Goal: Task Accomplishment & Management: Manage account settings

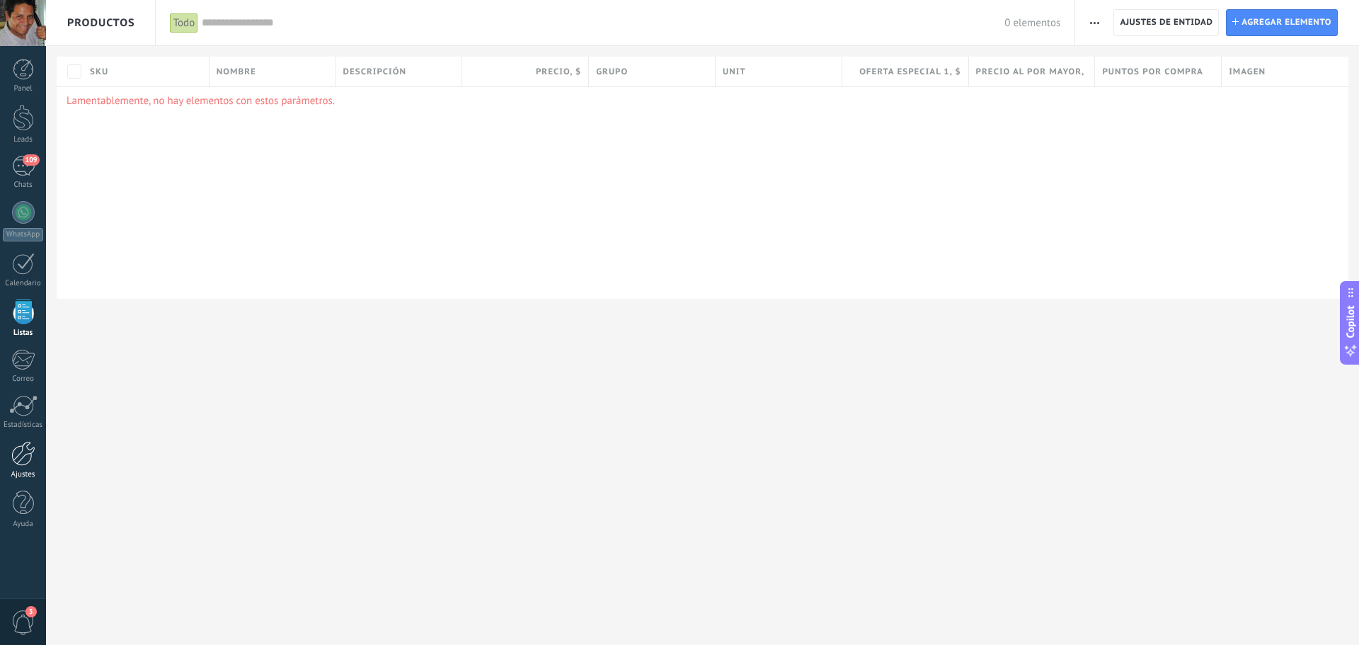
click at [16, 459] on div at bounding box center [23, 453] width 24 height 25
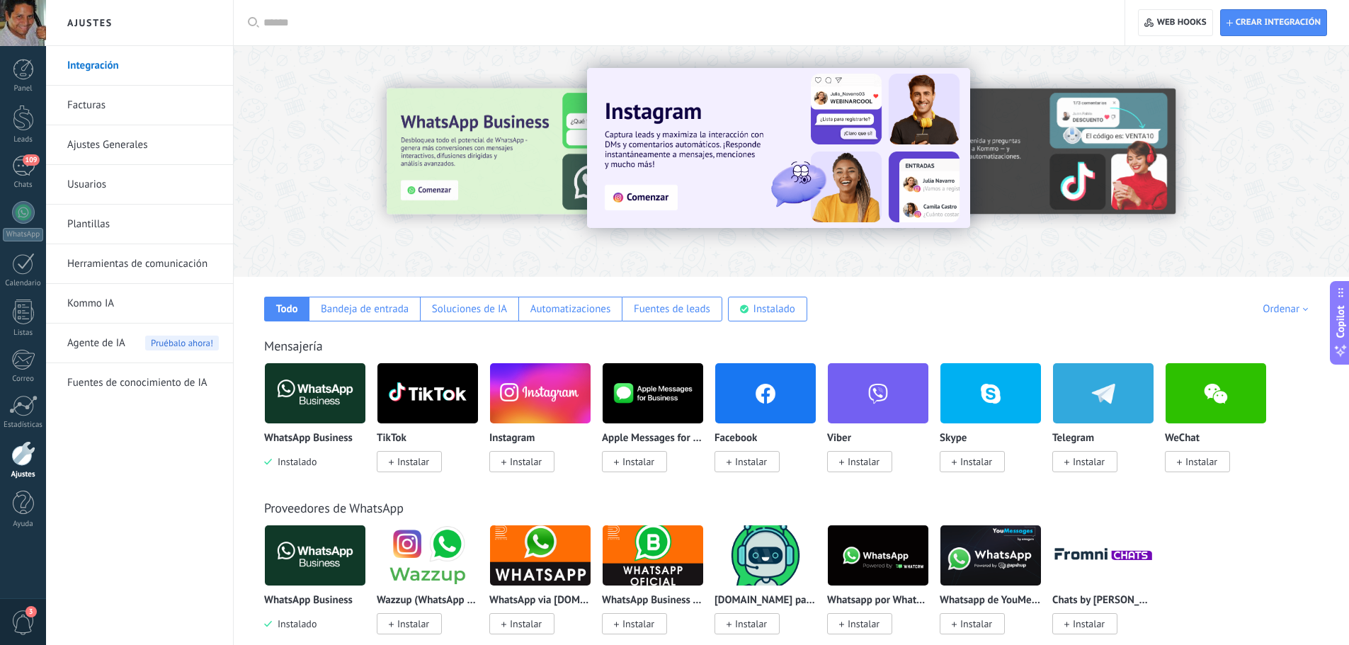
click at [288, 460] on span "Instalado" at bounding box center [294, 461] width 45 height 13
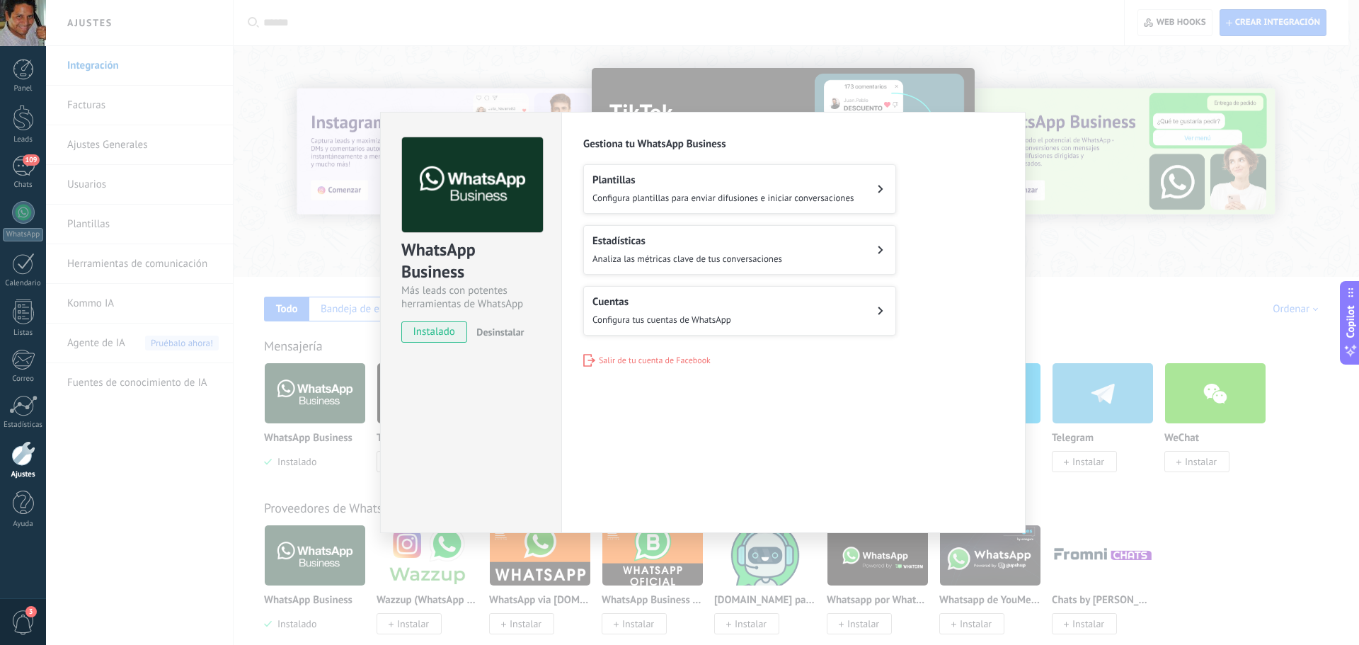
click at [357, 384] on div "WhatsApp Business Más leads con potentes herramientas de WhatsApp instalado Des…" at bounding box center [702, 322] width 1313 height 645
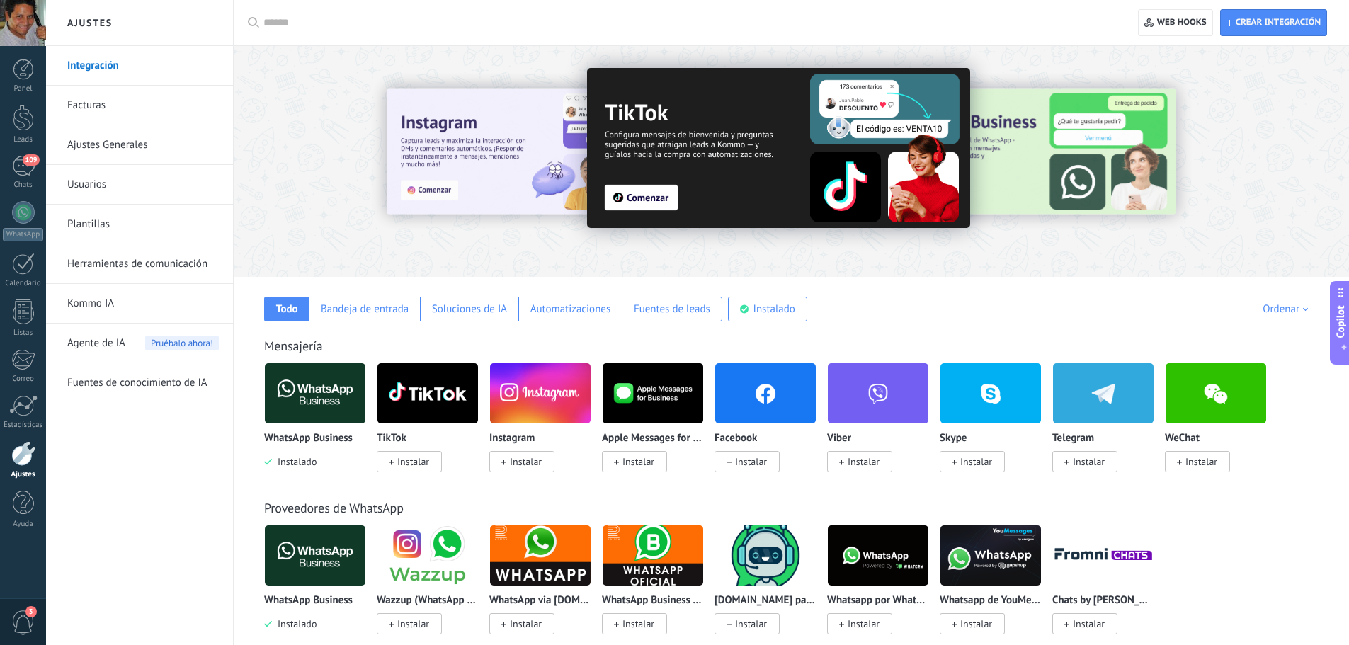
click at [139, 149] on link "Ajustes Generales" at bounding box center [143, 145] width 152 height 40
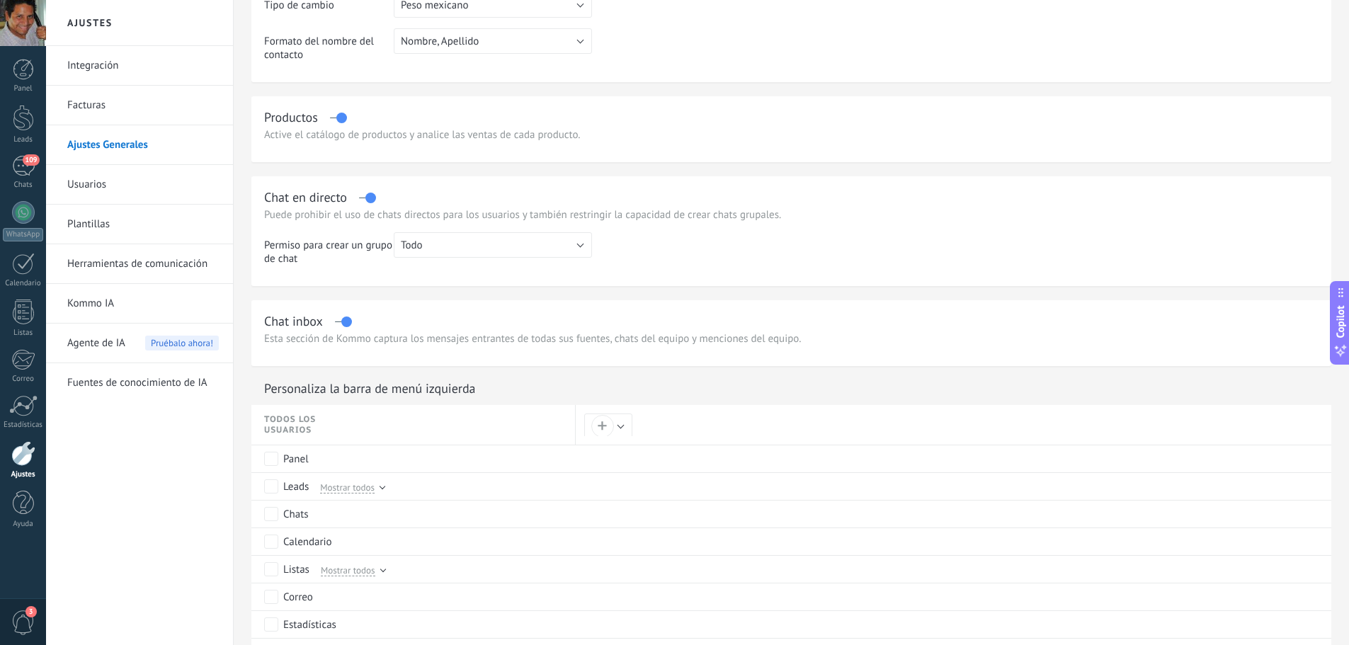
scroll to position [327, 0]
click at [341, 116] on label at bounding box center [338, 116] width 16 height 1
click at [370, 196] on label at bounding box center [367, 196] width 16 height 1
click at [336, 322] on div "Chat inbox" at bounding box center [791, 320] width 1054 height 16
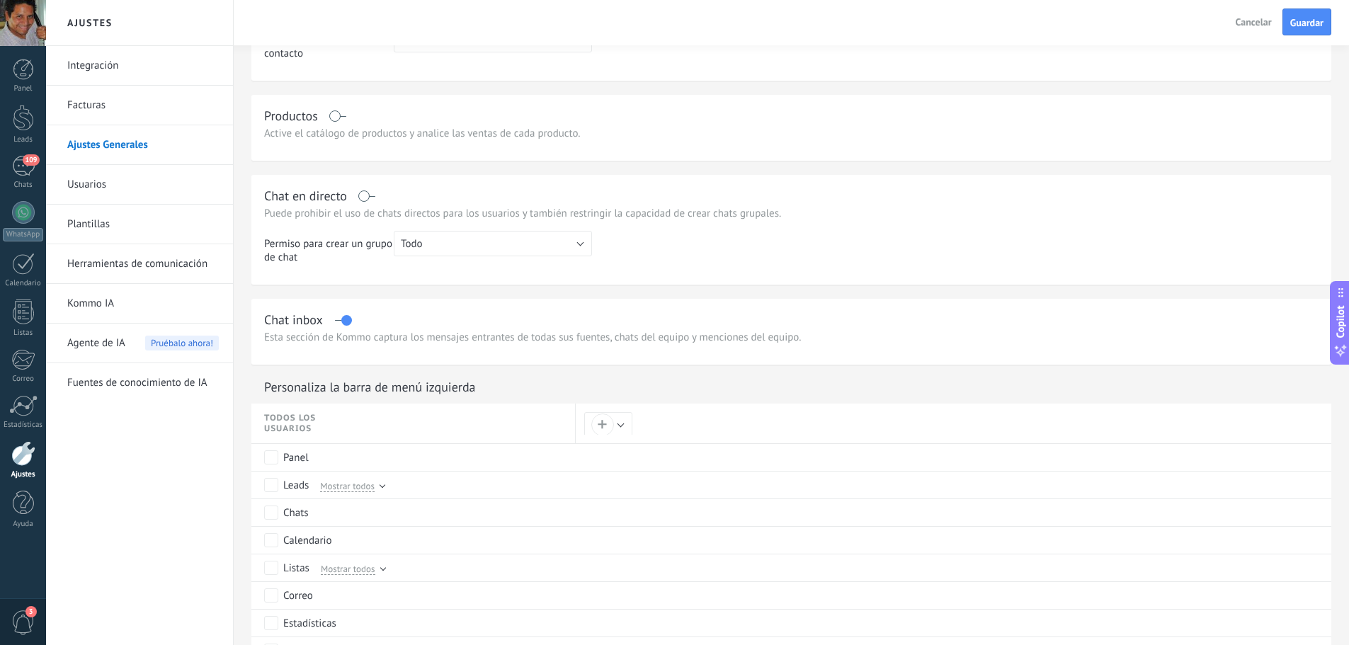
click at [346, 321] on label at bounding box center [343, 320] width 16 height 1
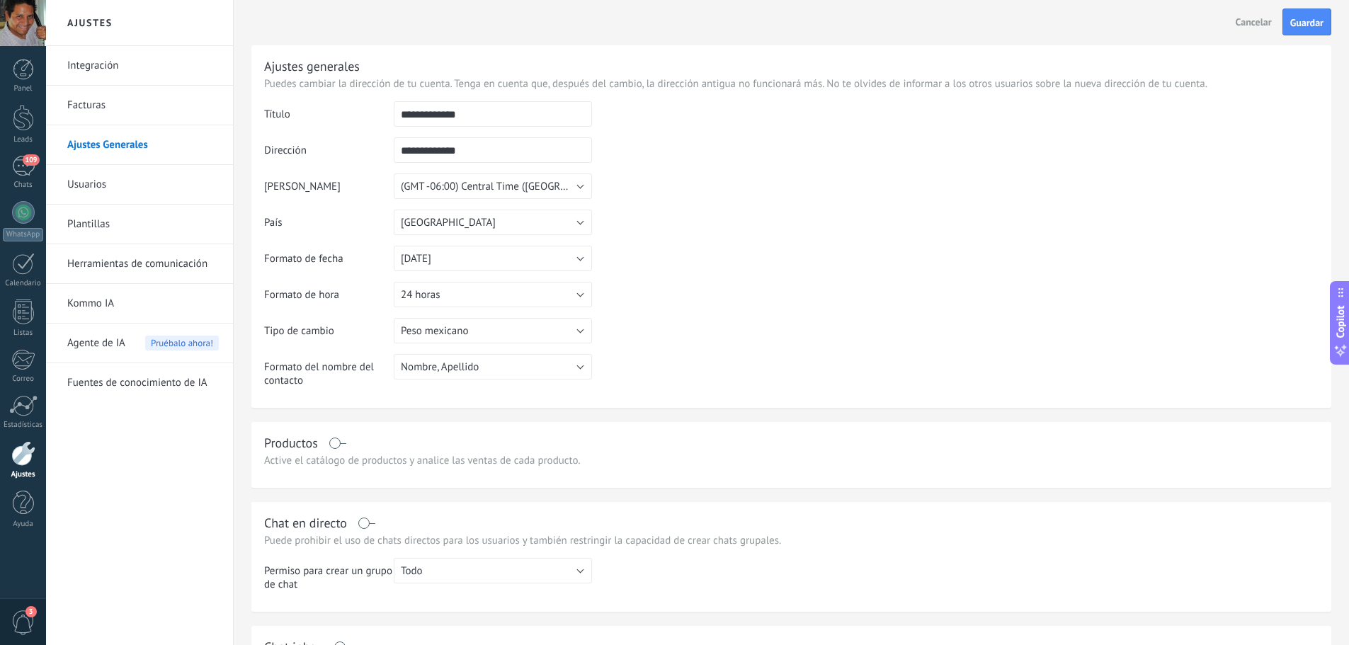
click at [183, 263] on link "Herramientas de comunicación" at bounding box center [143, 264] width 152 height 40
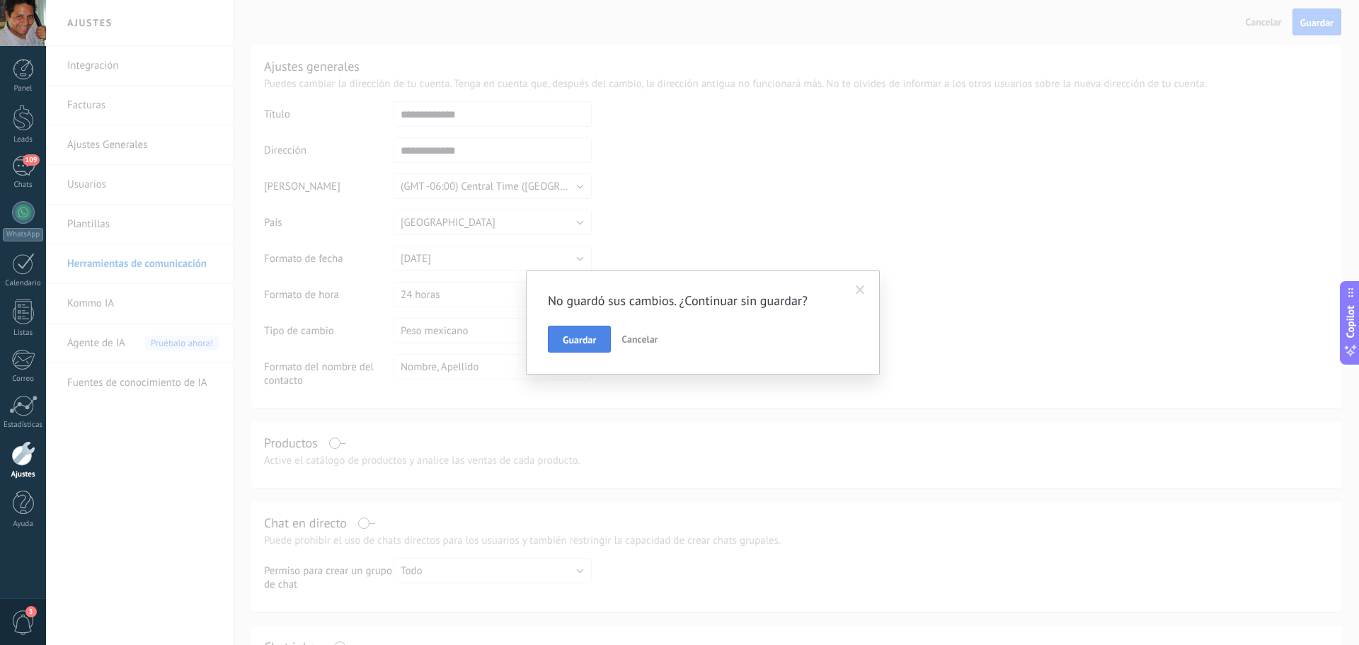
click at [583, 343] on span "Guardar" at bounding box center [579, 340] width 33 height 10
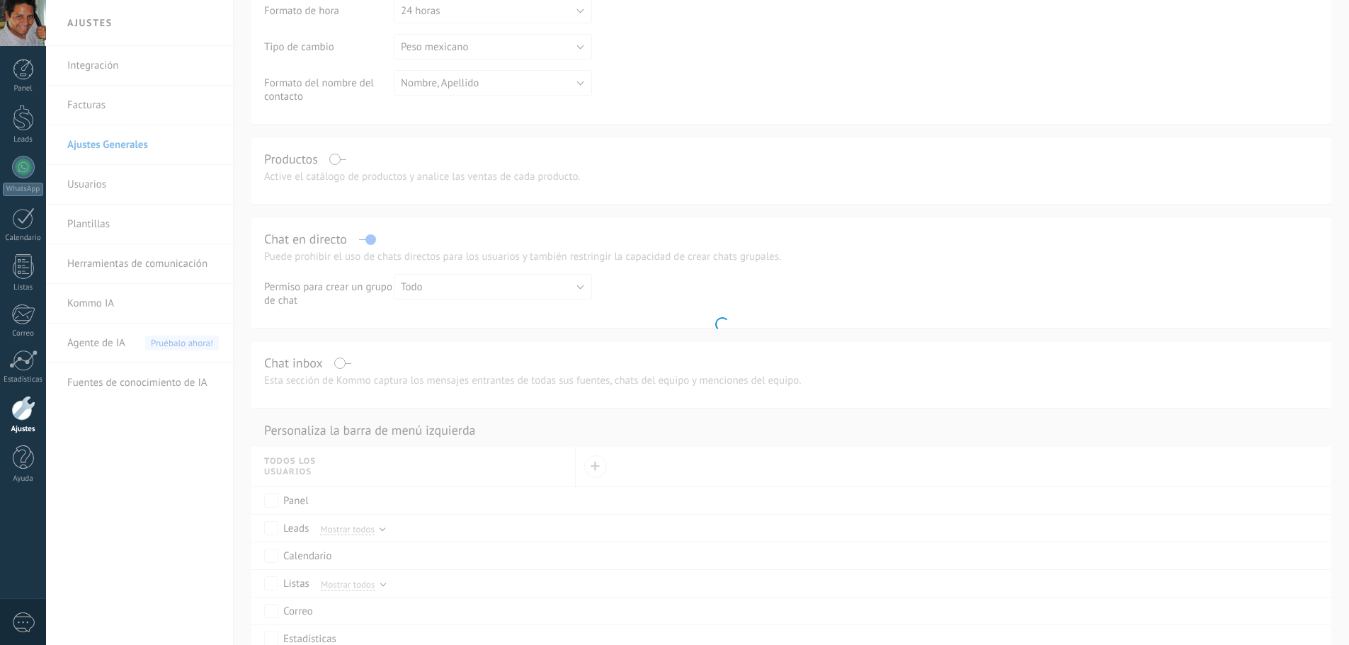
click at [166, 264] on body ".abecls-1,.abecls-2{fill-rule:evenodd}.abecls-2{fill:#fff} .abhcls-1{fill:none}…" at bounding box center [674, 38] width 1349 height 645
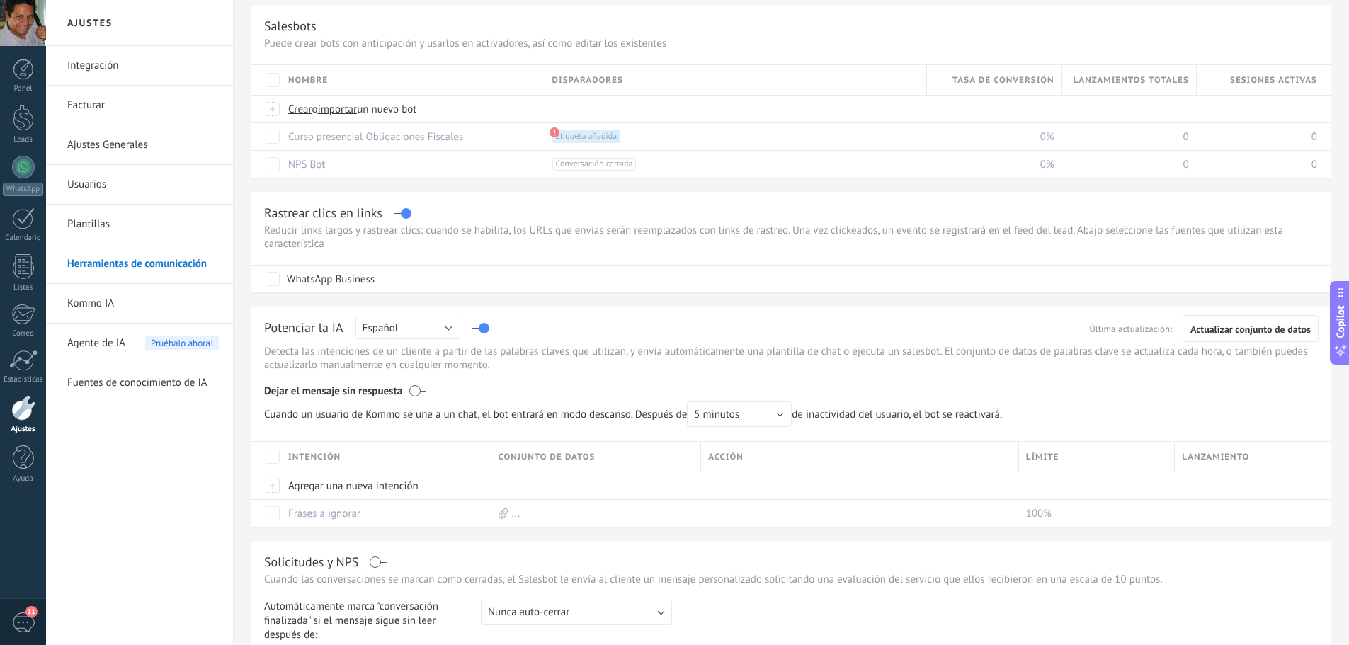
scroll to position [40, 0]
click at [331, 276] on div "WhatsApp Business" at bounding box center [331, 280] width 88 height 14
click at [1311, 16] on button "Guardar" at bounding box center [1306, 21] width 49 height 27
click at [103, 296] on link "Kommo IA" at bounding box center [143, 304] width 152 height 40
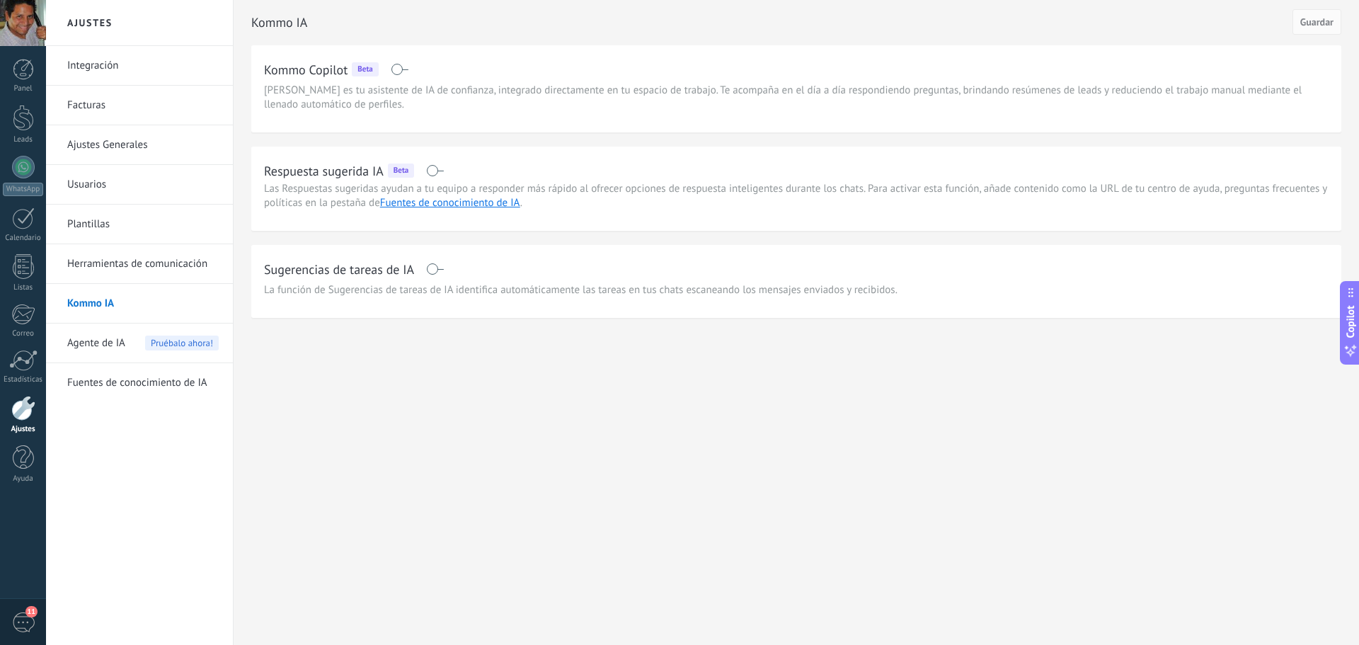
click at [400, 69] on span at bounding box center [400, 69] width 18 height 11
click at [1319, 13] on button "Guardar" at bounding box center [1317, 21] width 49 height 25
click at [127, 389] on link "Fuentes de conocimiento de IA" at bounding box center [143, 383] width 152 height 40
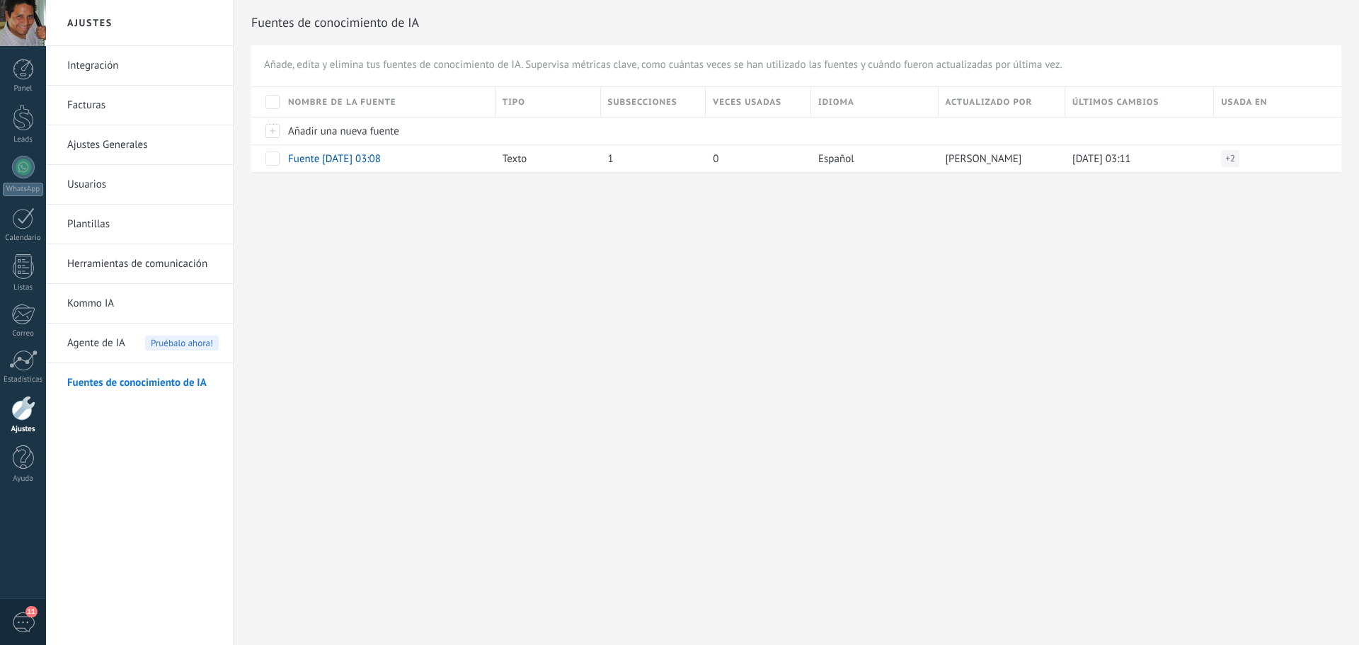
click at [95, 336] on span "Agente de IA" at bounding box center [96, 344] width 58 height 40
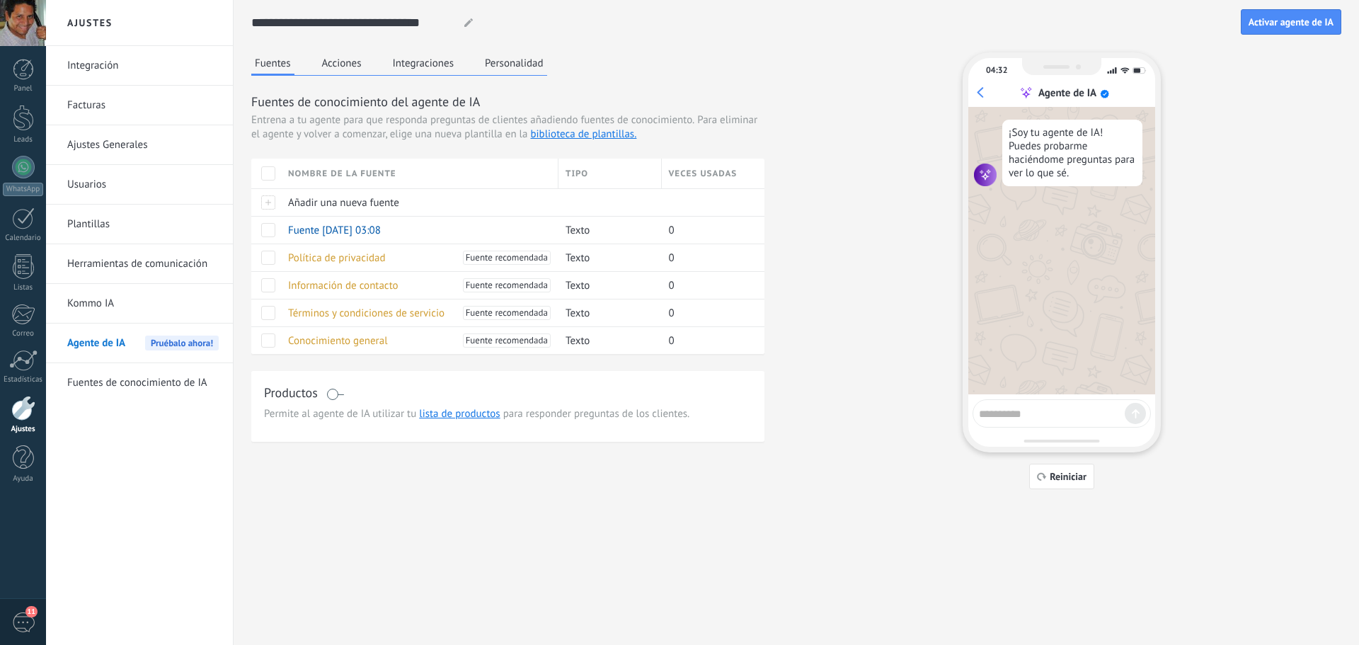
click at [96, 377] on link "Fuentes de conocimiento de IA" at bounding box center [143, 383] width 152 height 40
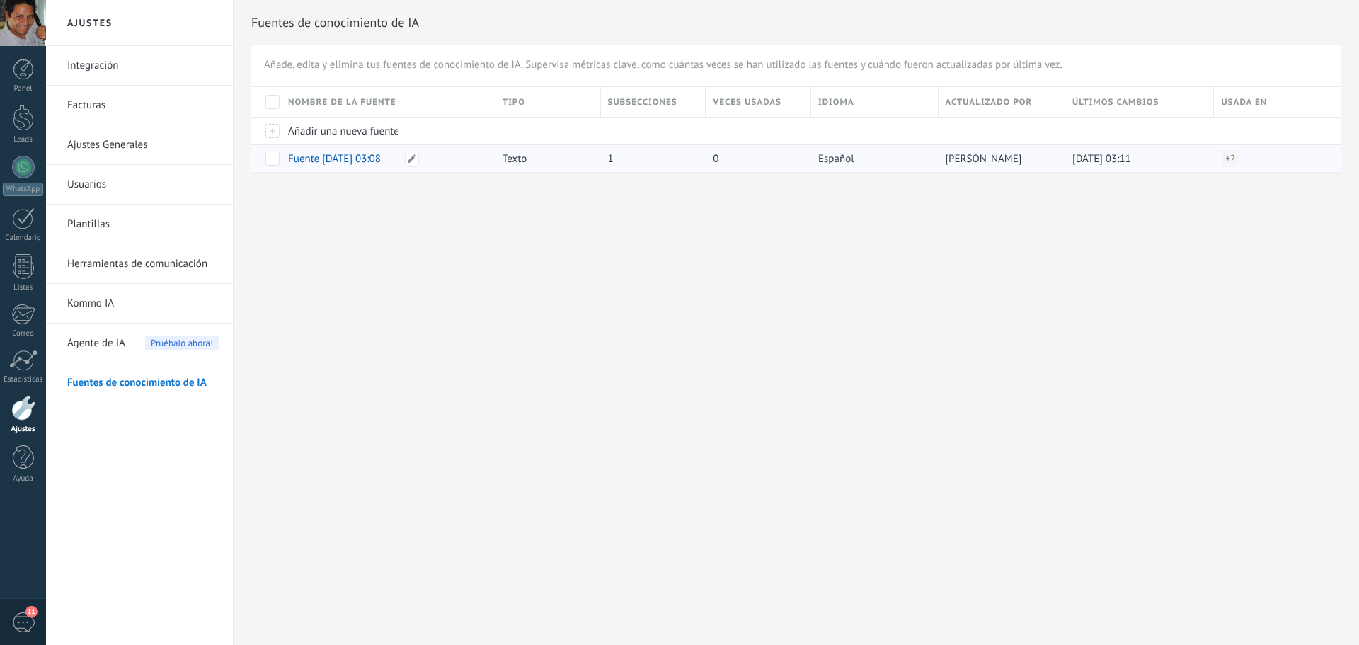
click at [372, 156] on span "Fuente 14.10.2025 03:08" at bounding box center [334, 158] width 93 height 13
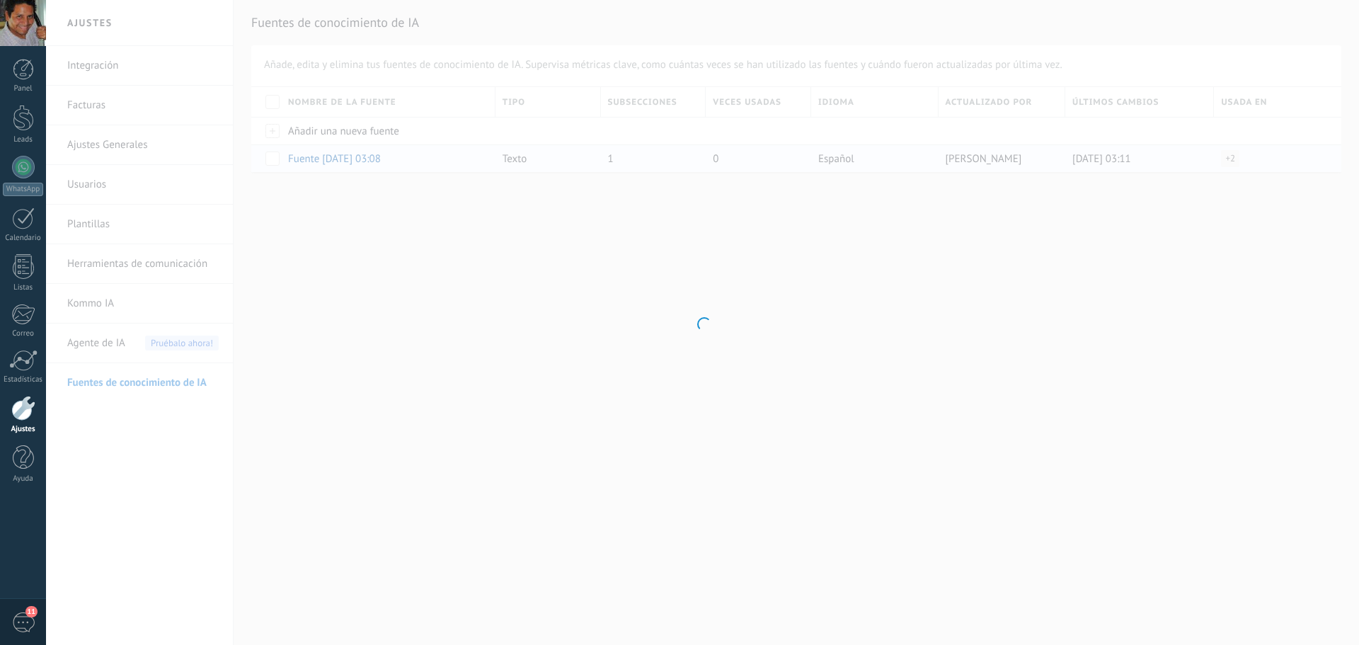
type input "**********"
type textarea "**********"
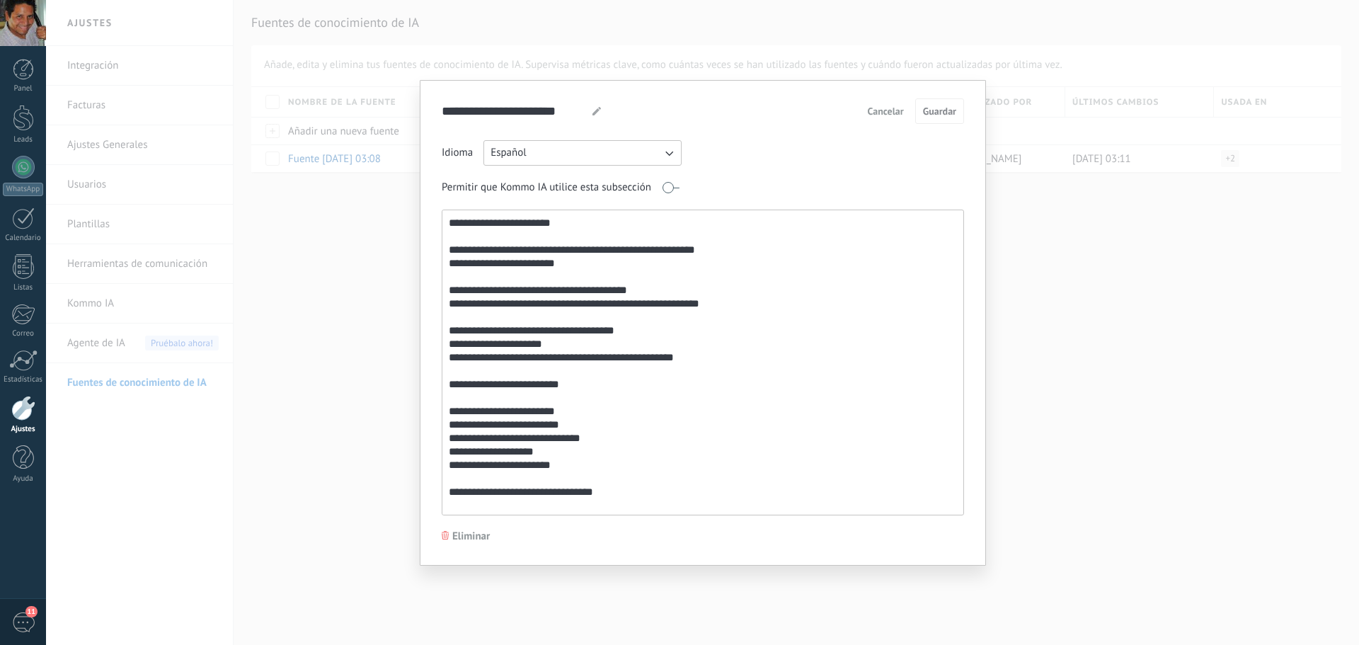
click at [892, 112] on span "Cancelar" at bounding box center [886, 111] width 36 height 10
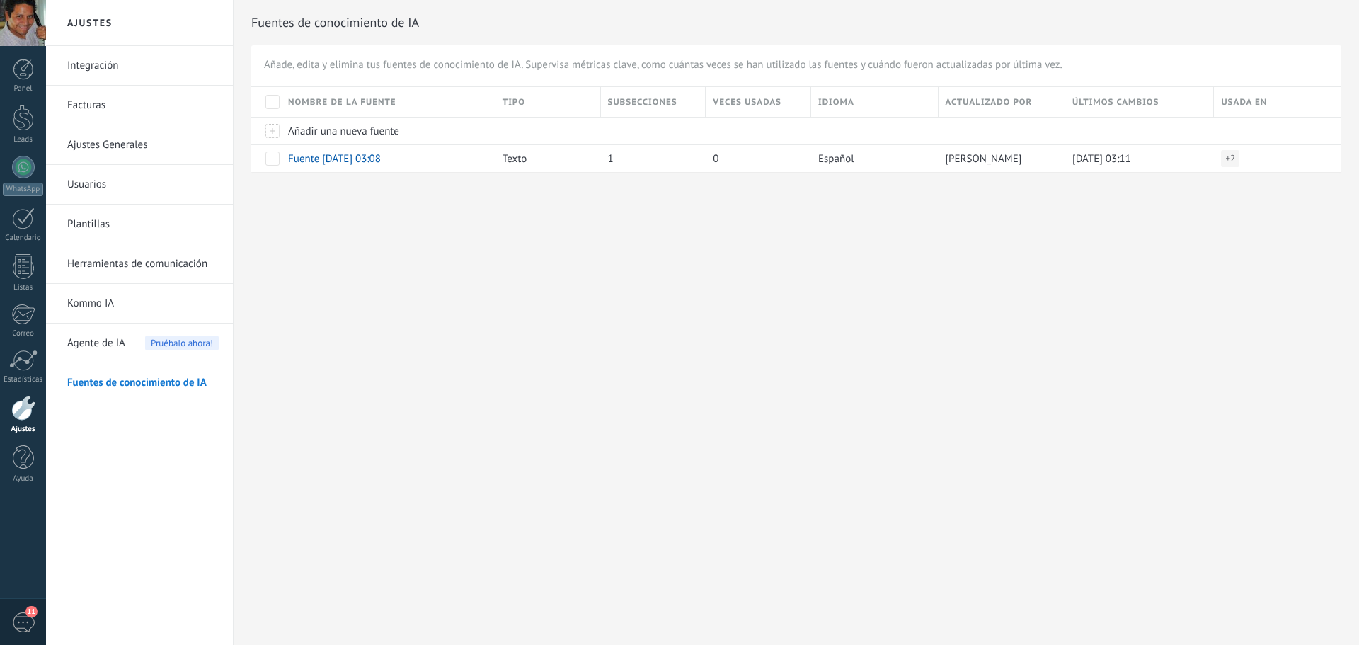
click at [111, 346] on span "Agente de IA" at bounding box center [96, 344] width 58 height 40
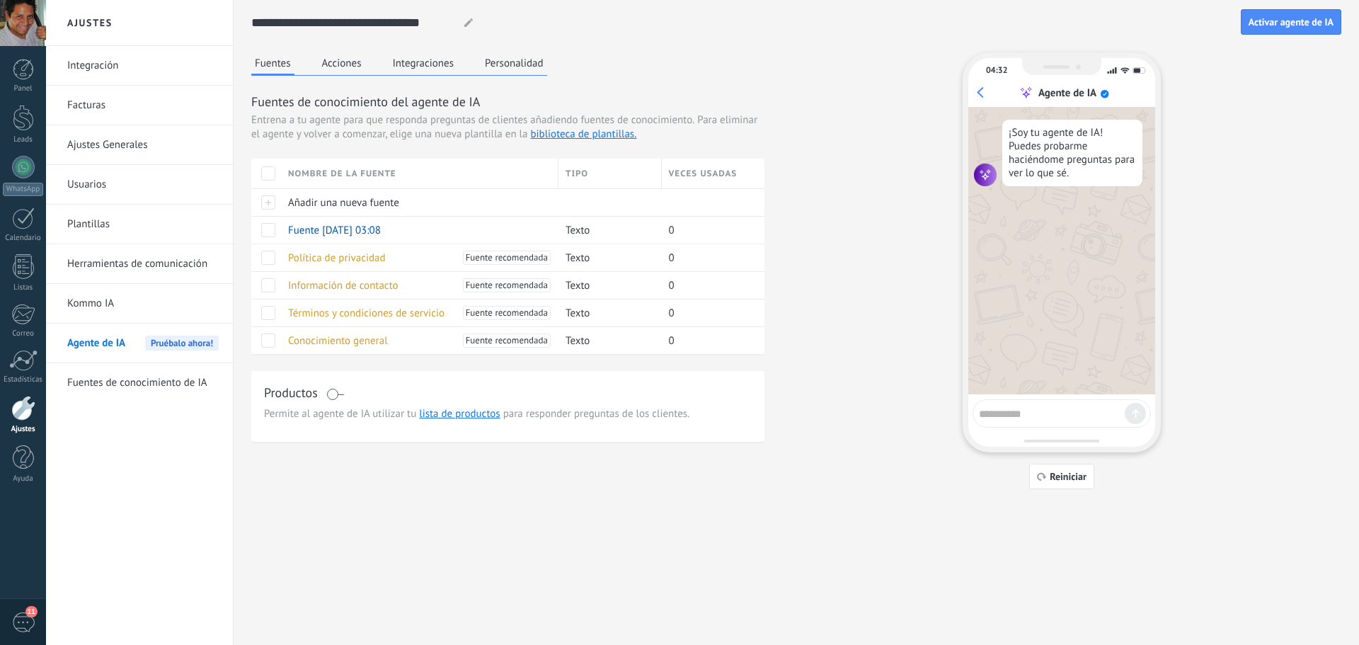
click at [26, 618] on span "11" at bounding box center [23, 622] width 24 height 24
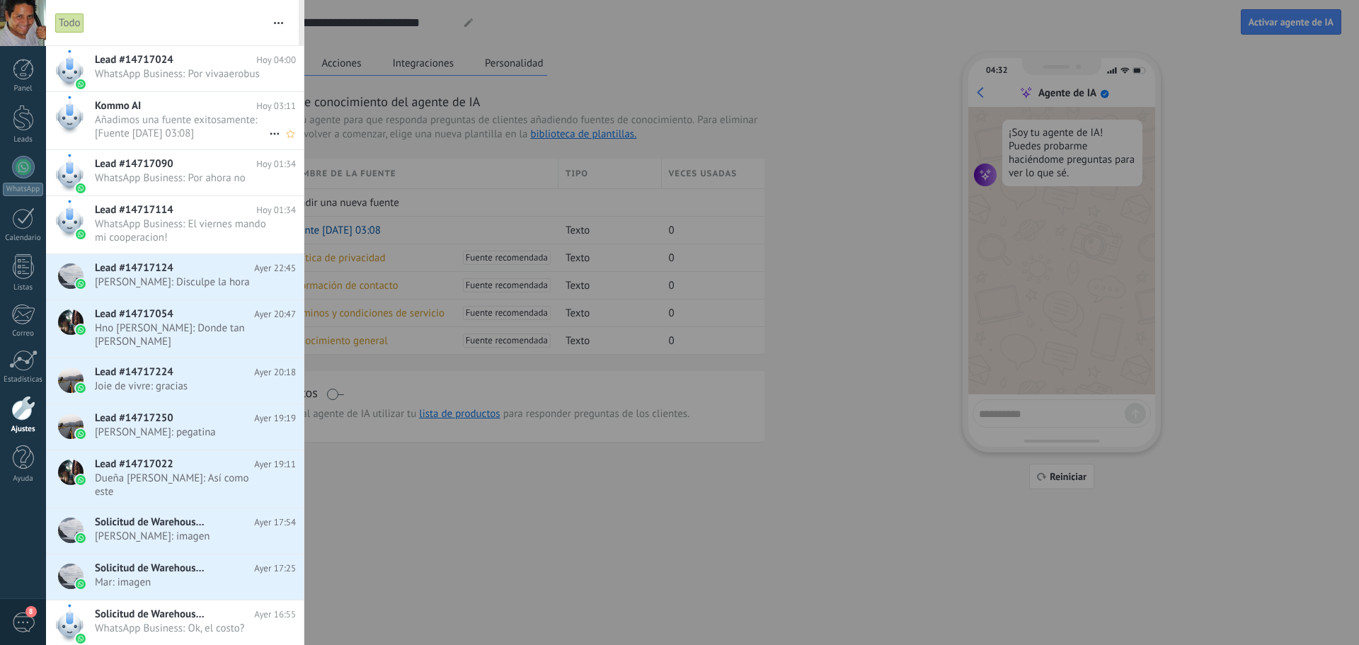
click at [208, 127] on span "Añadimos una fuente exitosamente: [Fuente 14.10.2025 03:08] •••" at bounding box center [182, 126] width 174 height 27
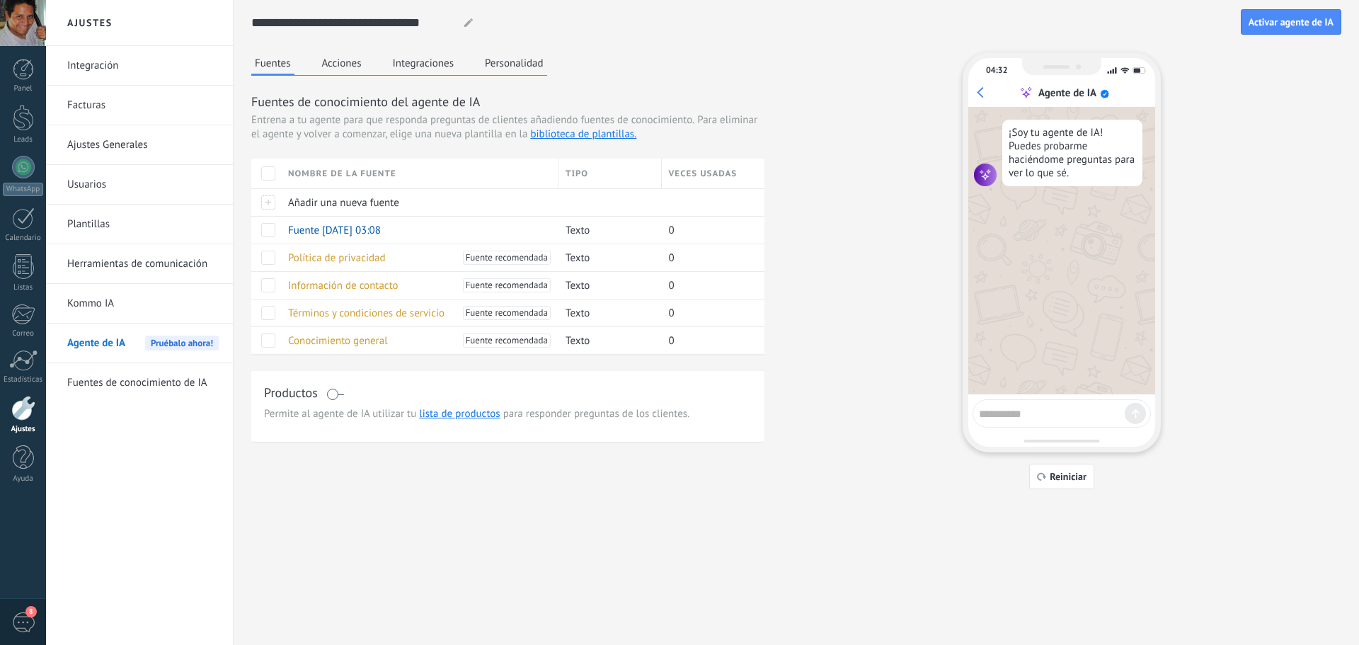
click at [15, 412] on div at bounding box center [23, 408] width 24 height 25
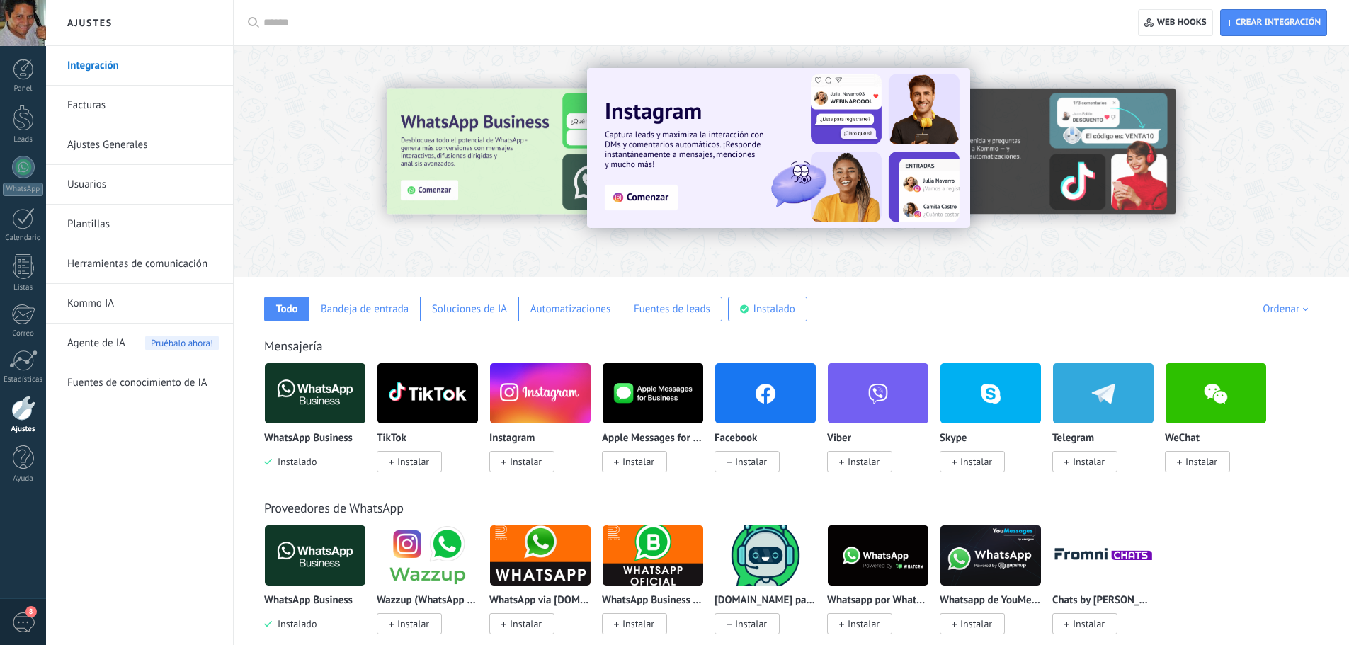
click at [292, 406] on img at bounding box center [315, 393] width 101 height 69
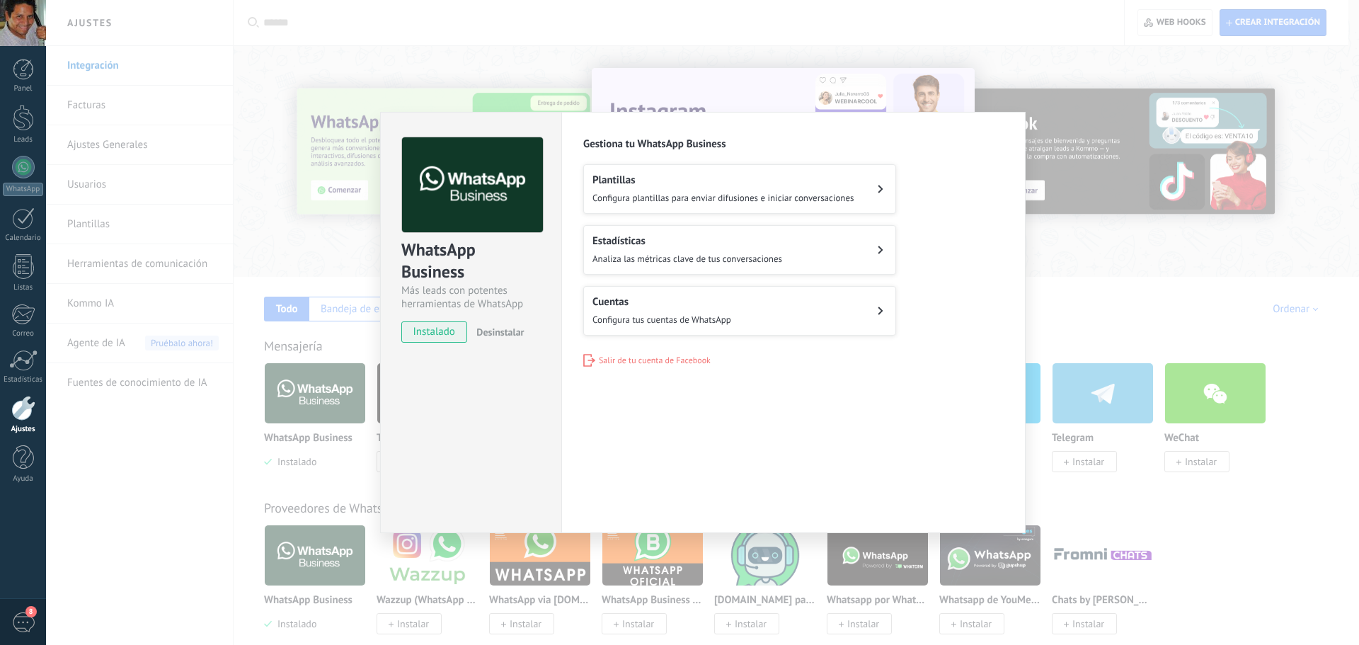
click at [503, 334] on span "Desinstalar" at bounding box center [500, 332] width 47 height 13
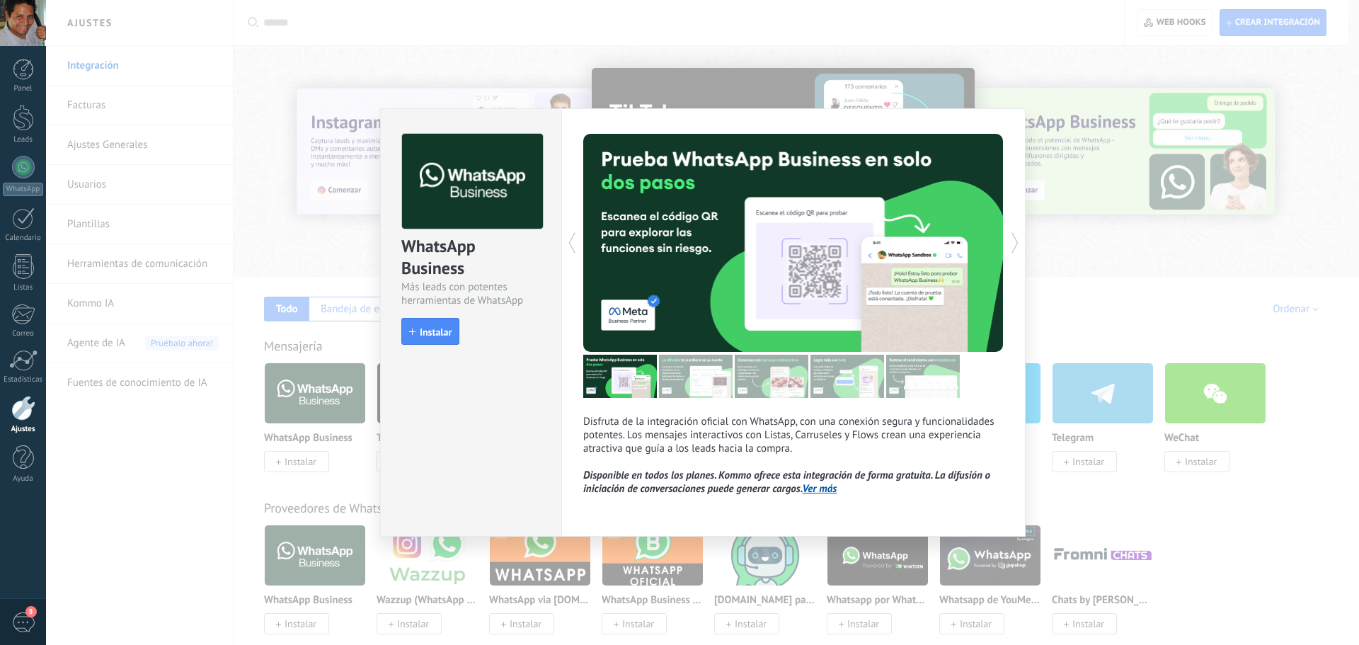
click at [1018, 50] on div "WhatsApp Business Más leads con potentes herramientas de WhatsApp install Insta…" at bounding box center [702, 322] width 1313 height 645
